Goal: Information Seeking & Learning: Learn about a topic

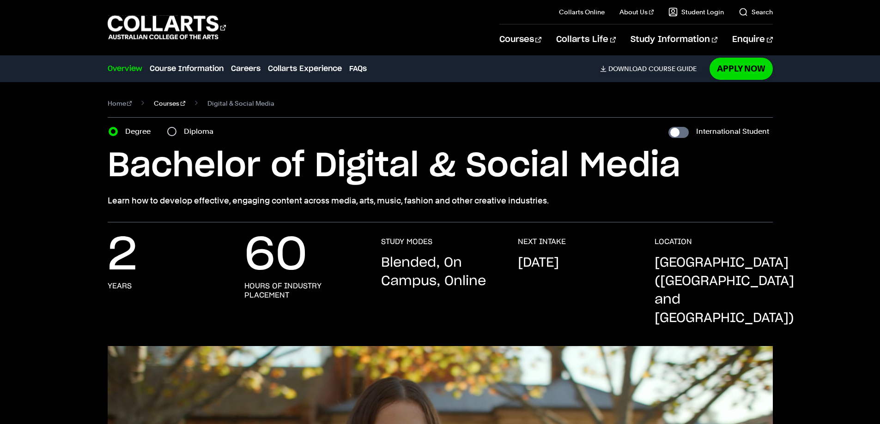
click at [163, 106] on link "Courses" at bounding box center [169, 103] width 31 height 13
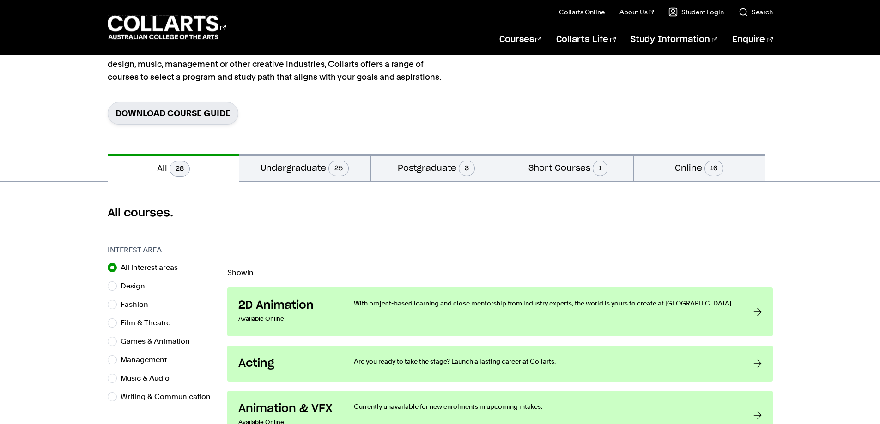
scroll to position [185, 0]
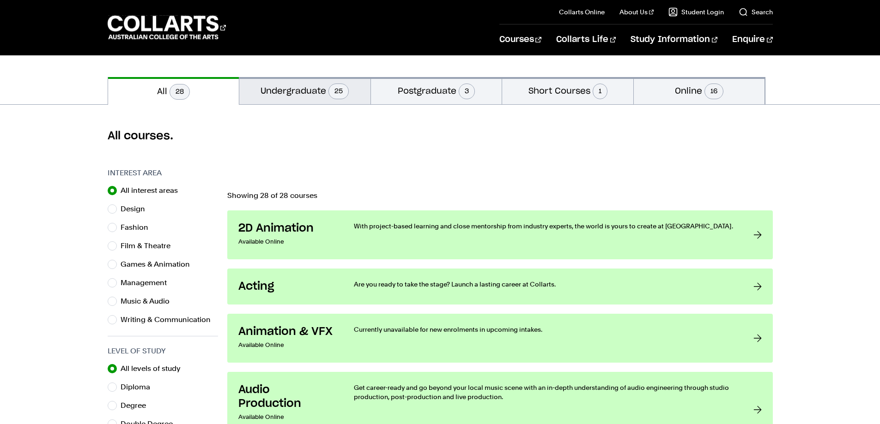
click at [295, 94] on button "Undergraduate 25" at bounding box center [304, 90] width 131 height 27
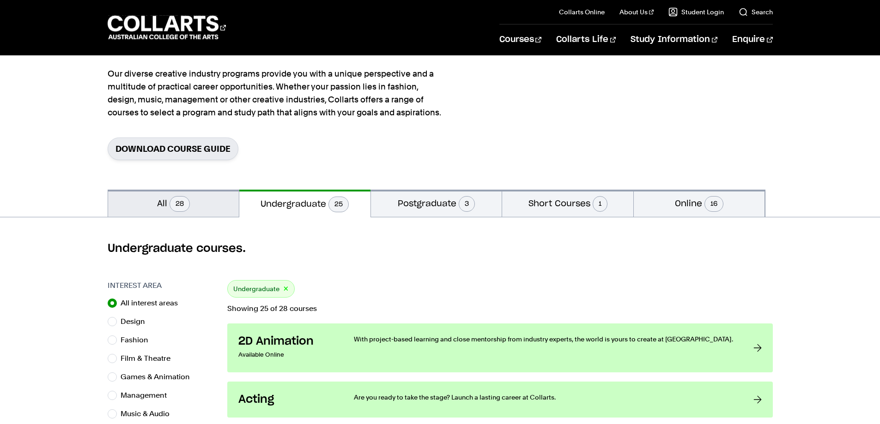
scroll to position [46, 0]
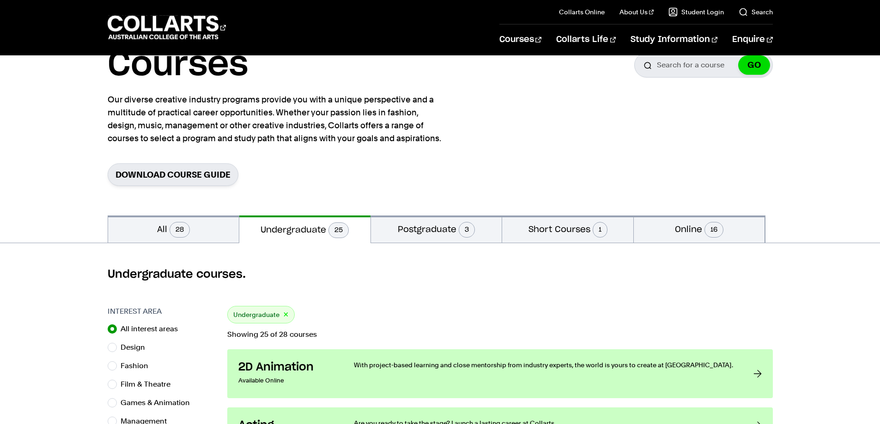
scroll to position [185, 0]
